Goal: Find specific page/section

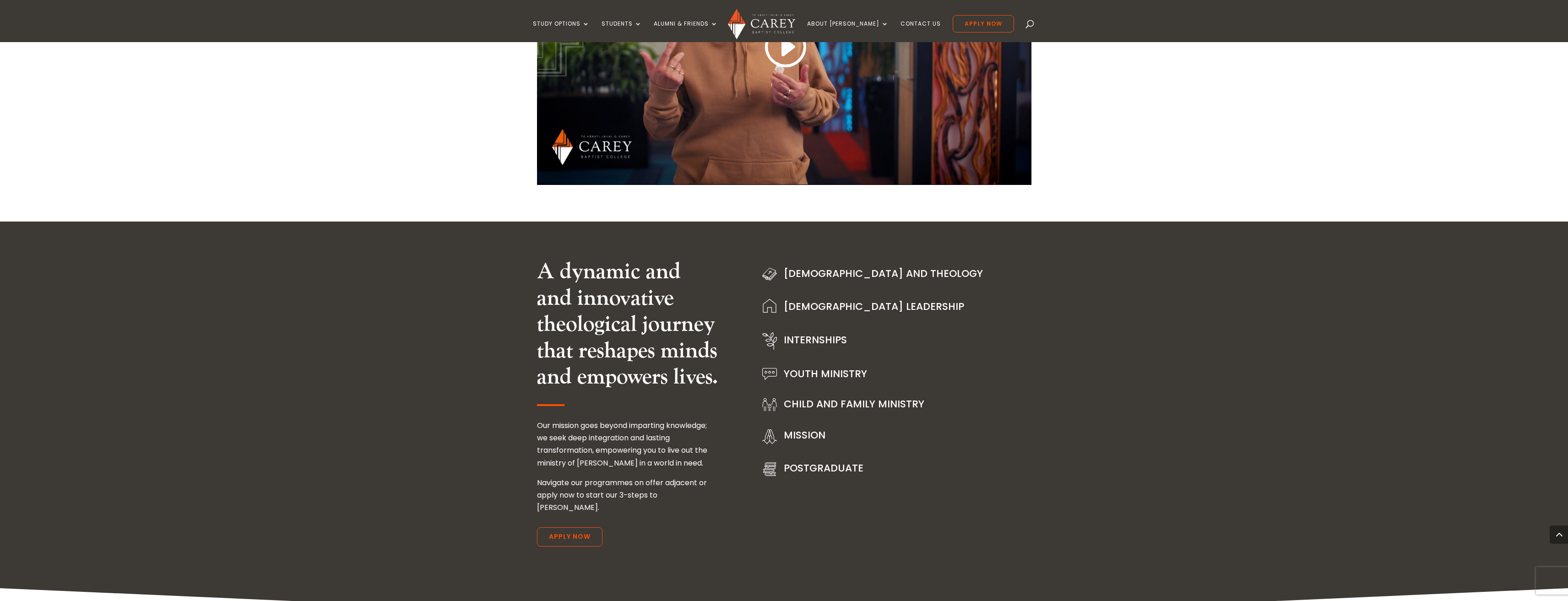
scroll to position [610, 0]
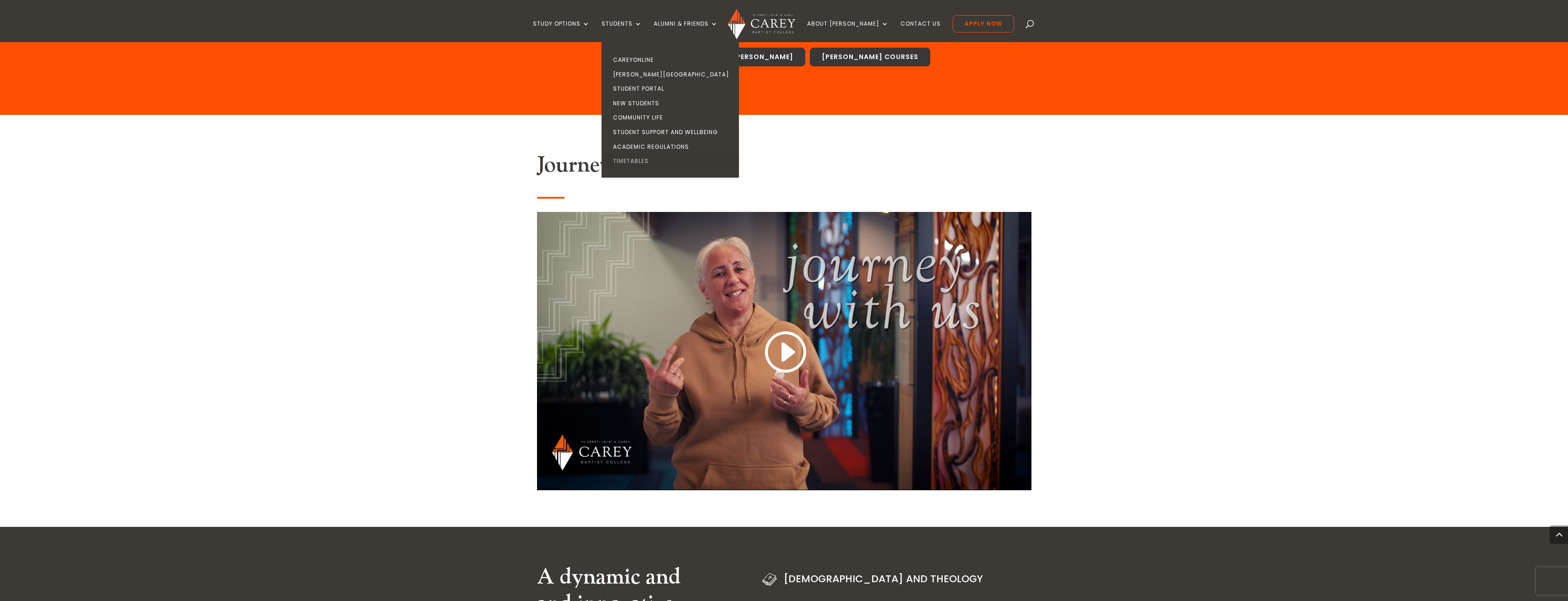
click at [659, 160] on link "Timetables" at bounding box center [673, 161] width 137 height 14
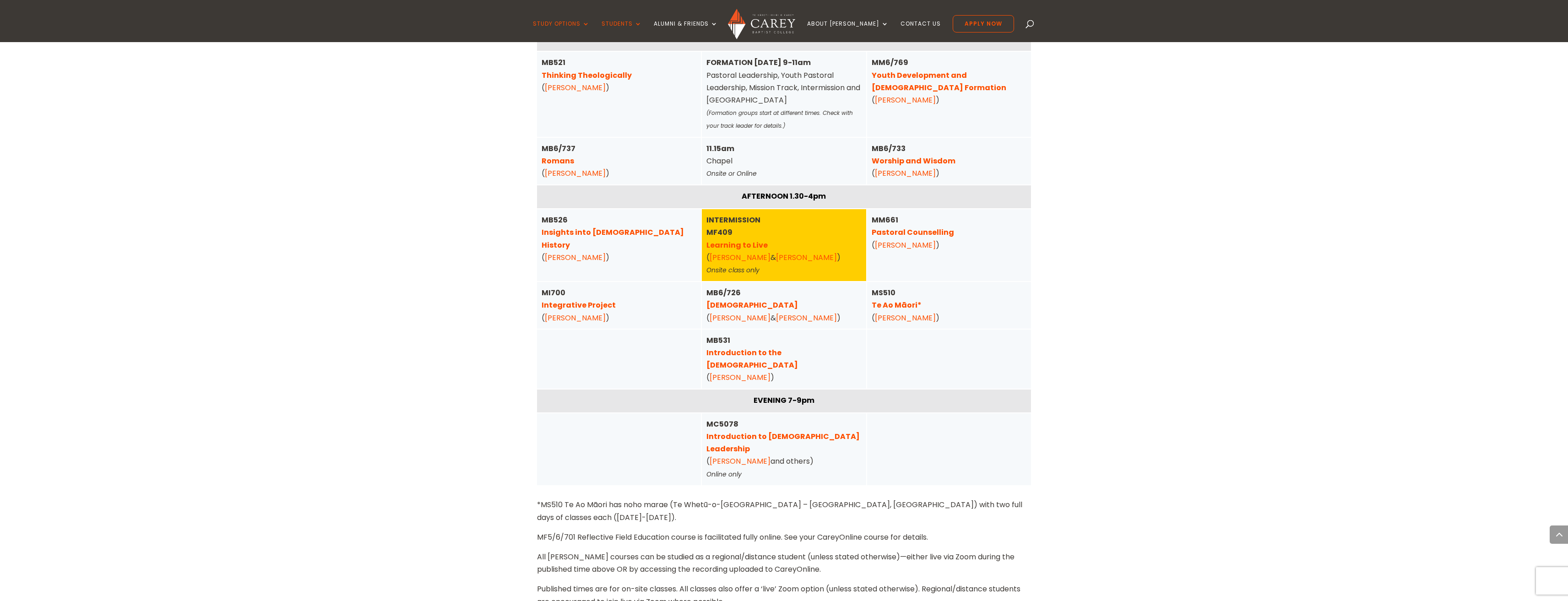
scroll to position [1450, 0]
click at [1349, 209] on div "Home » Study » Timetables [PERSON_NAME] Timetables 2025 More information can be…" at bounding box center [784, 100] width 1568 height 2594
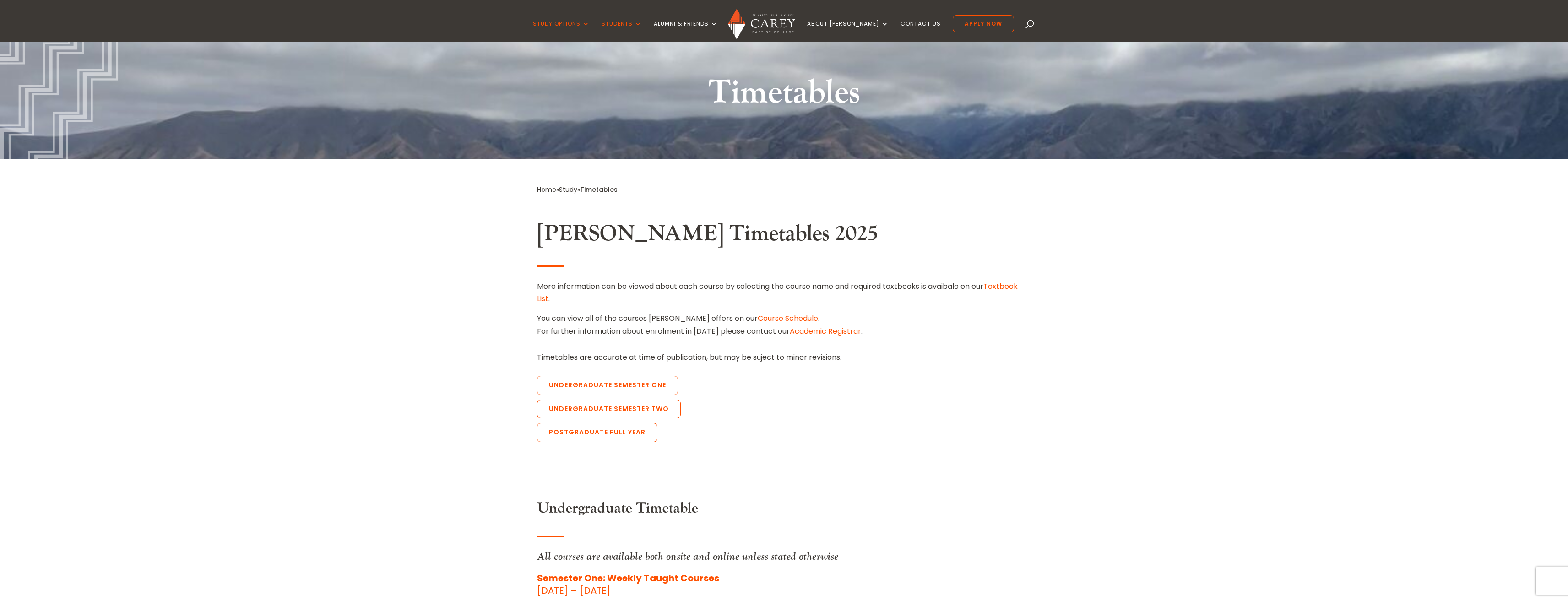
scroll to position [0, 0]
